Goal: Find specific page/section: Find specific page/section

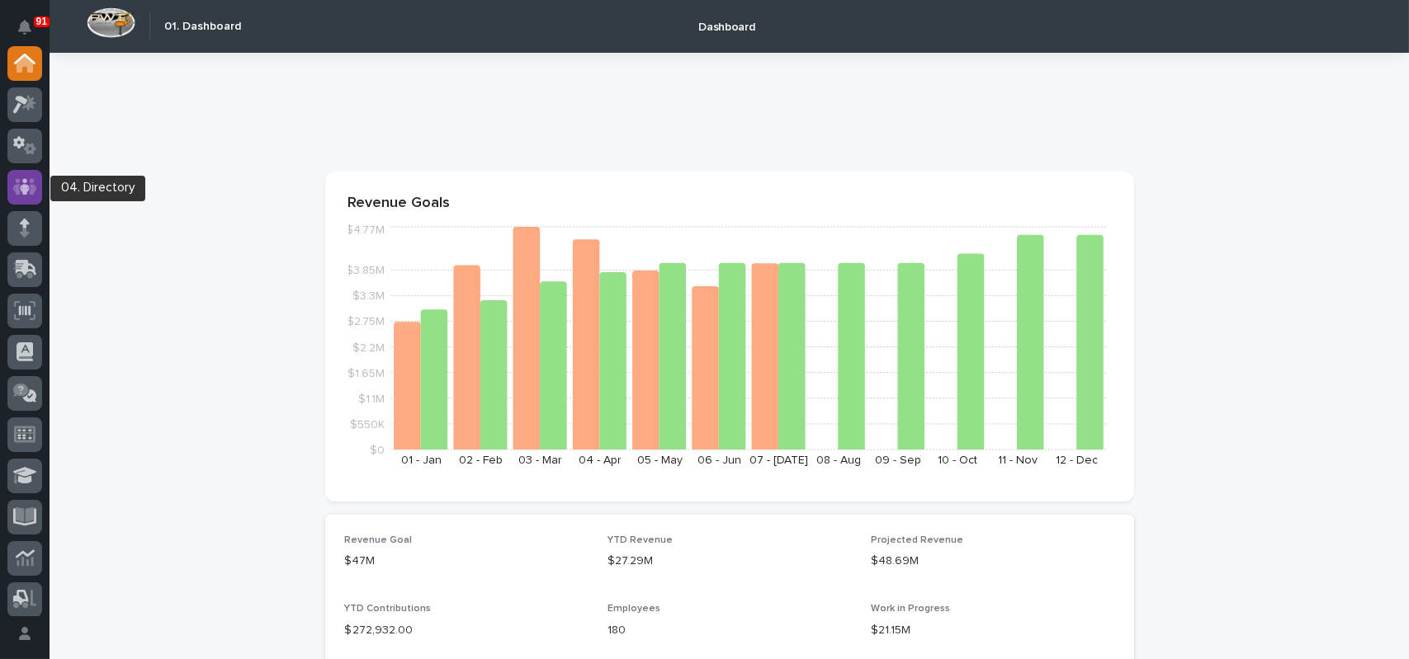
click at [26, 179] on icon at bounding box center [25, 186] width 10 height 17
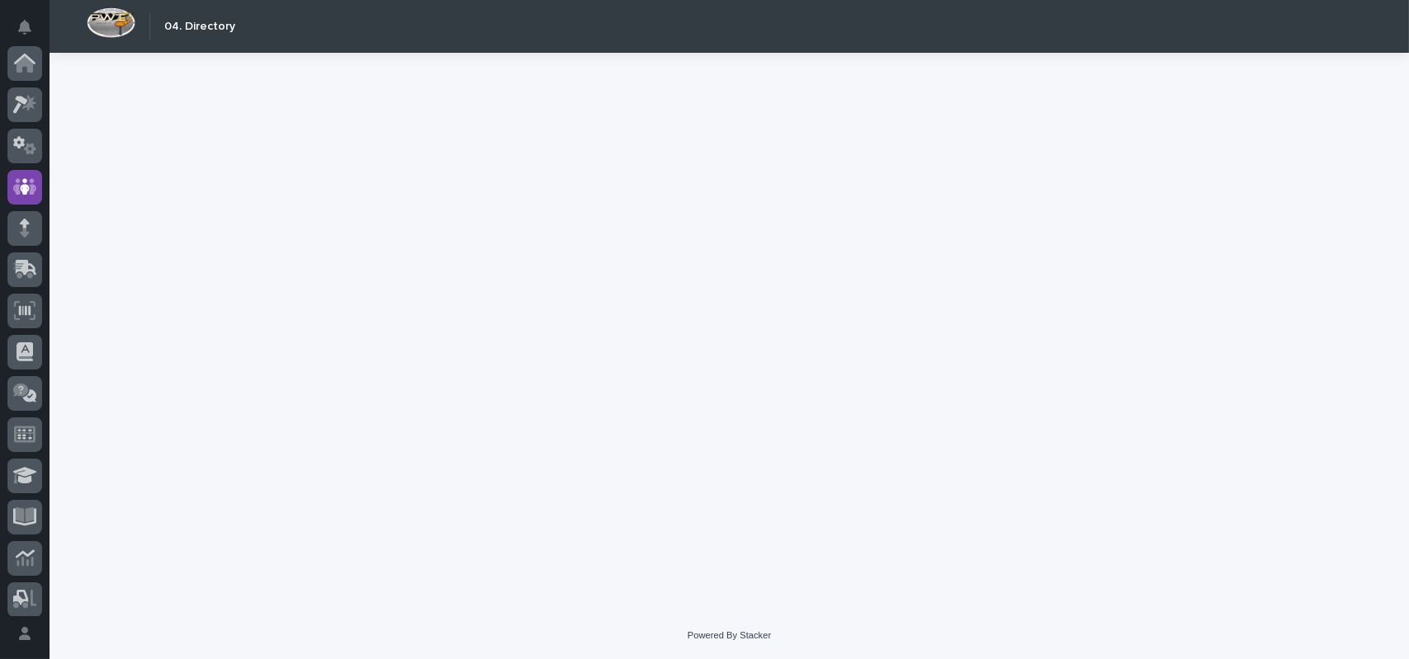
scroll to position [124, 0]
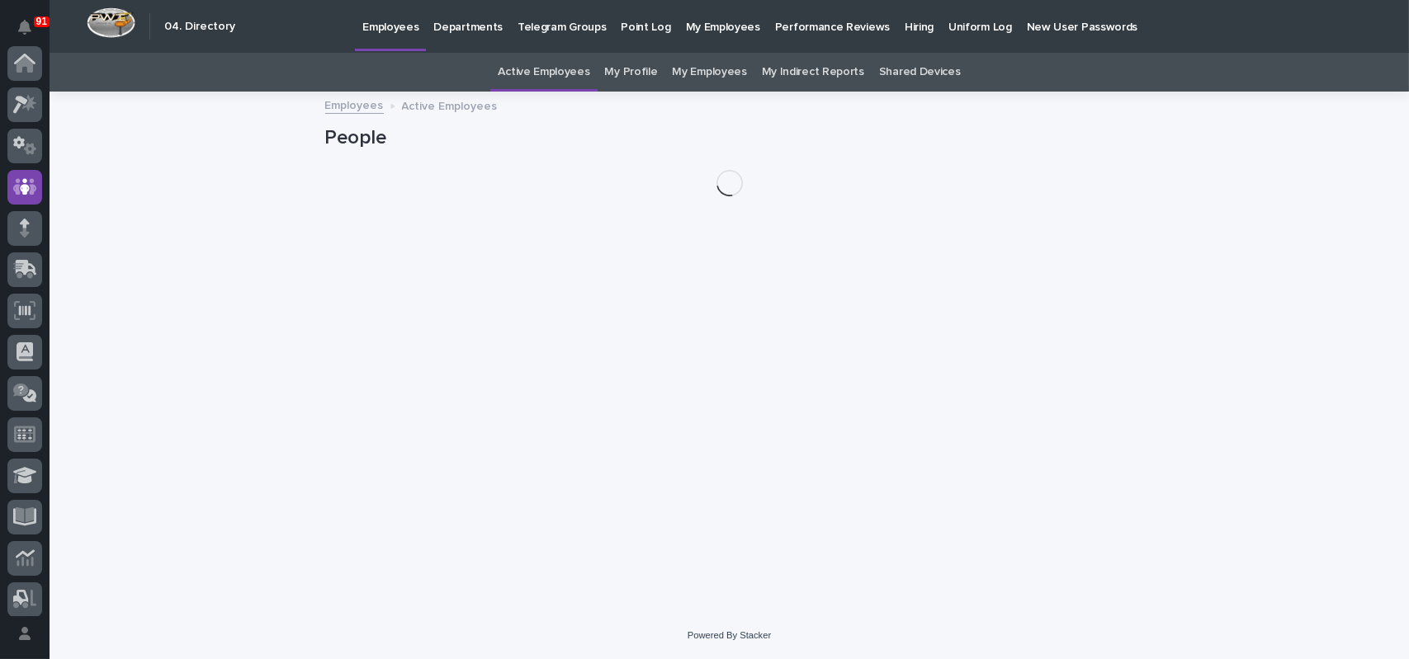
scroll to position [124, 0]
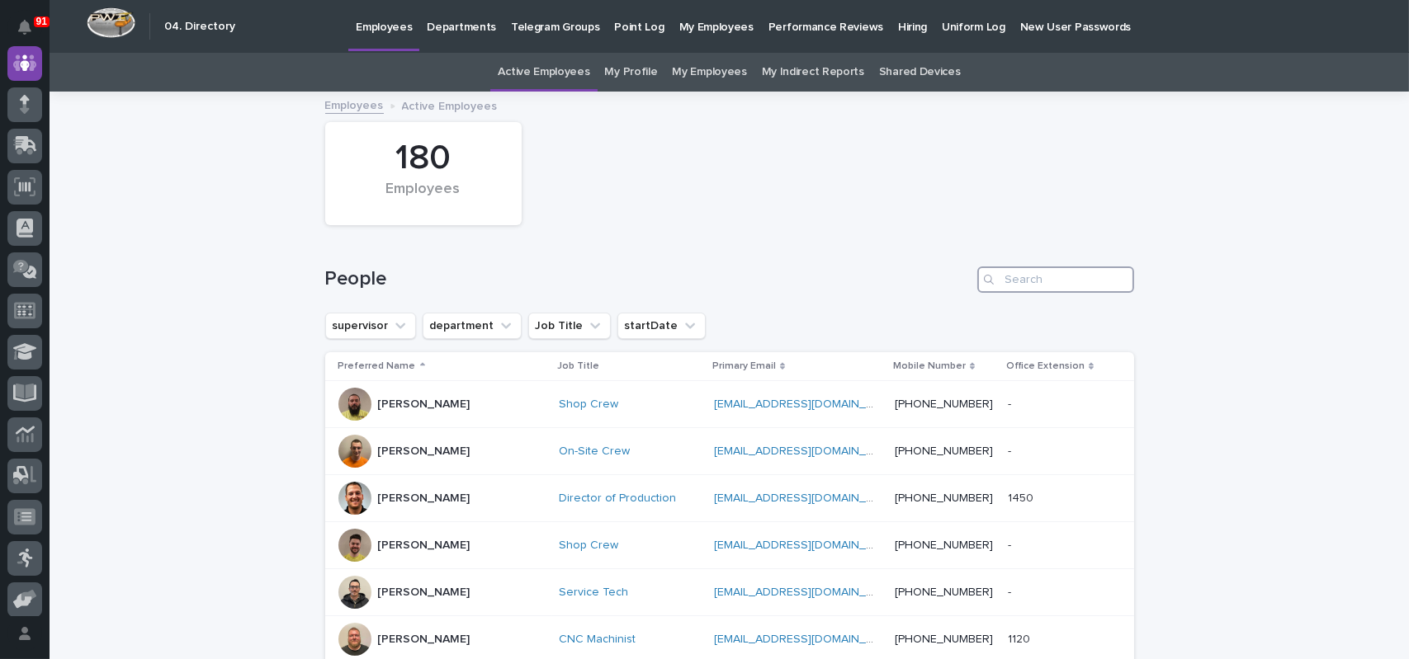
click at [1022, 289] on input "Search" at bounding box center [1055, 280] width 157 height 26
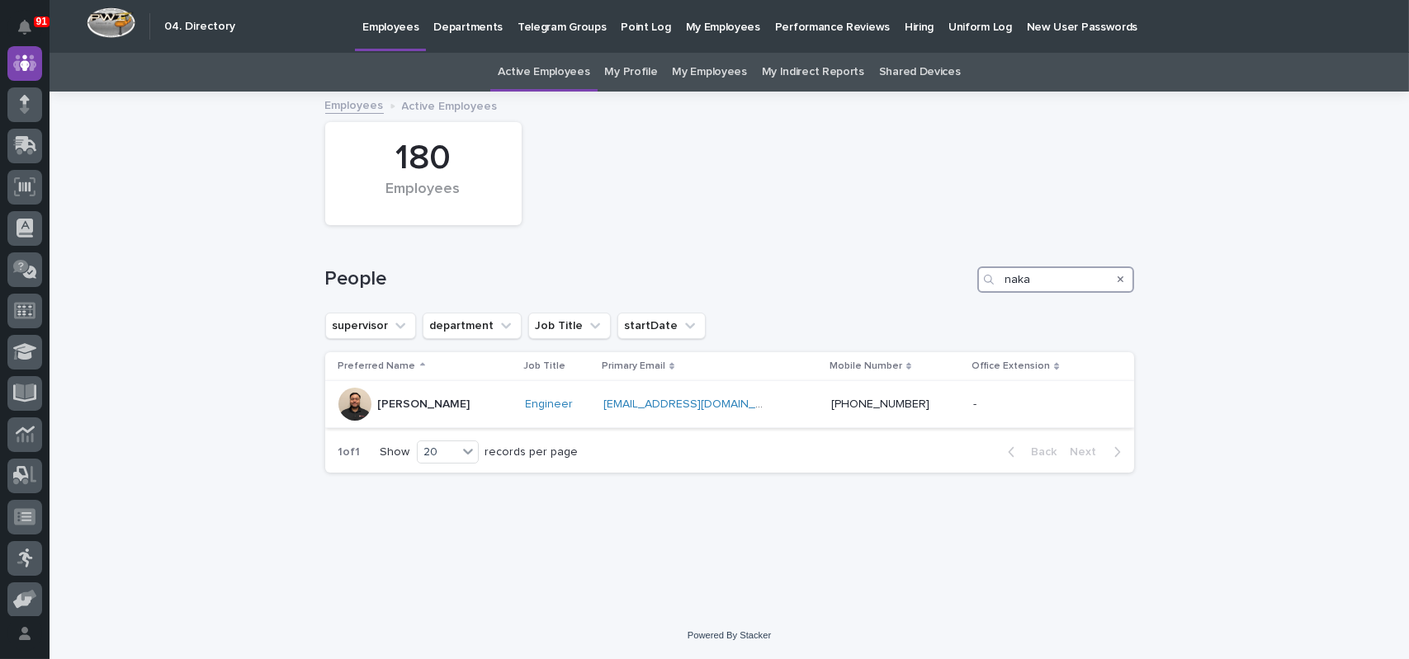
type input "naka"
click at [427, 394] on div "[PERSON_NAME]" at bounding box center [424, 404] width 92 height 27
